Goal: Transaction & Acquisition: Purchase product/service

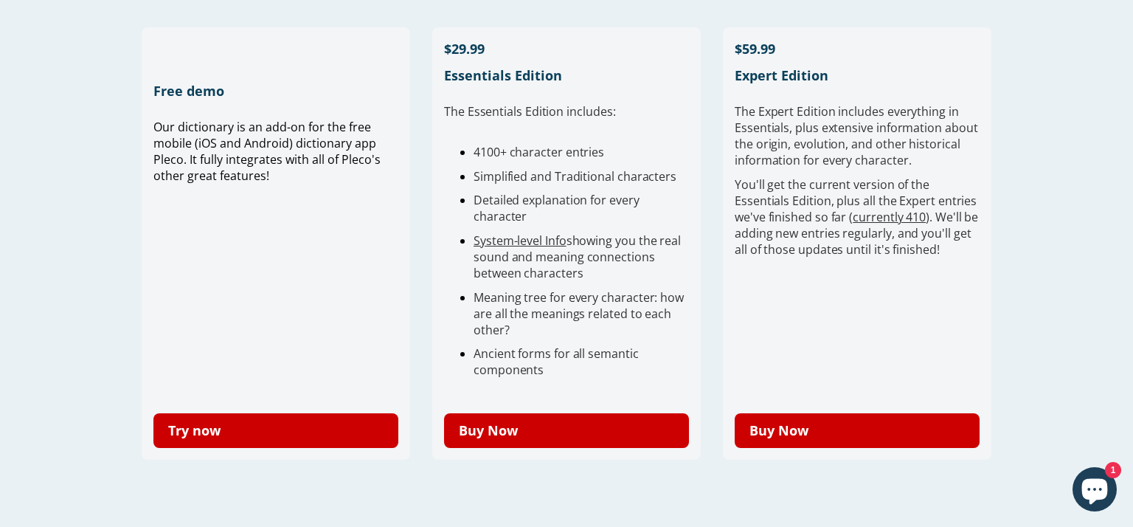
scroll to position [424, 0]
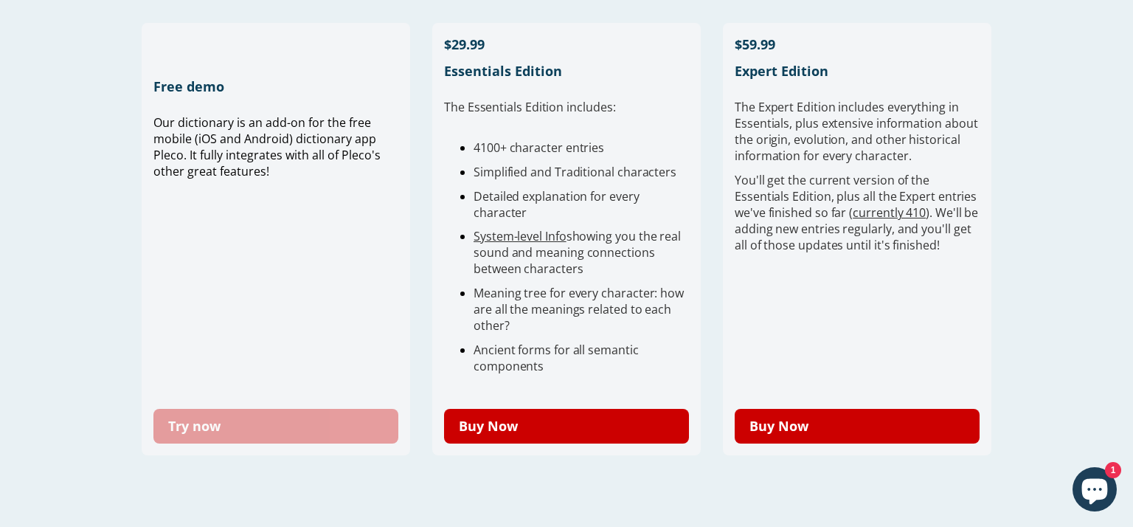
click at [259, 432] on link "Try now" at bounding box center [275, 426] width 245 height 35
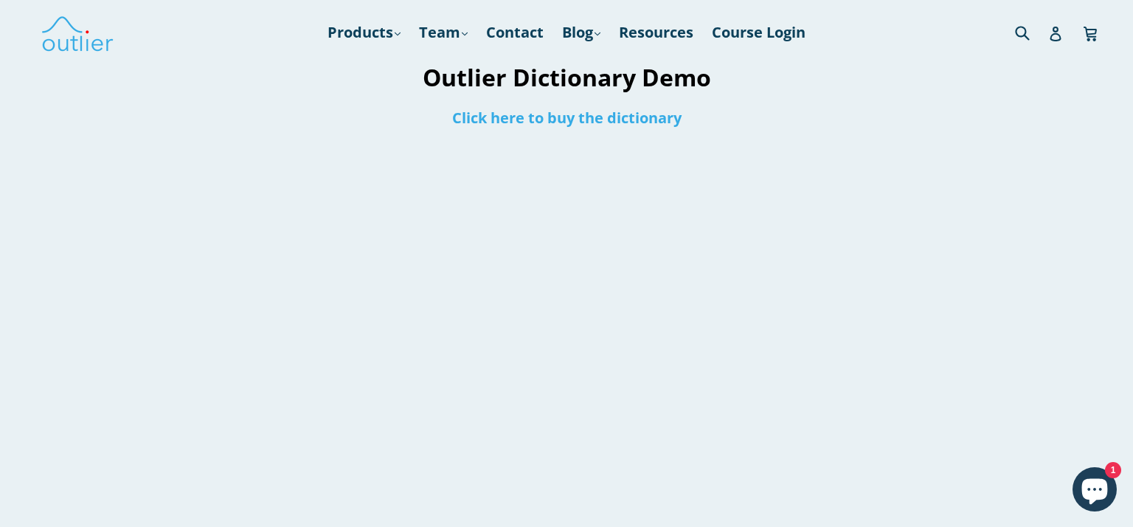
scroll to position [1, 0]
click at [640, 118] on link "Click here to buy the dictionary" at bounding box center [566, 117] width 229 height 20
